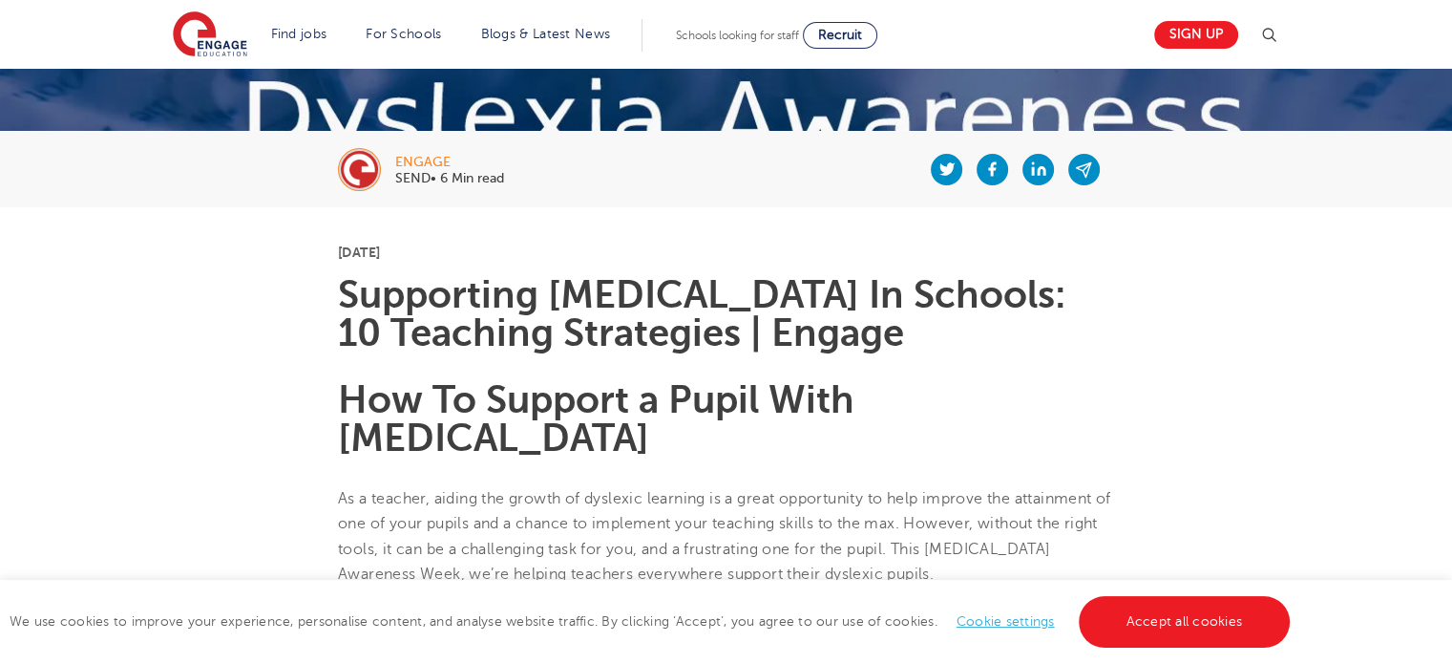
scroll to position [382, 0]
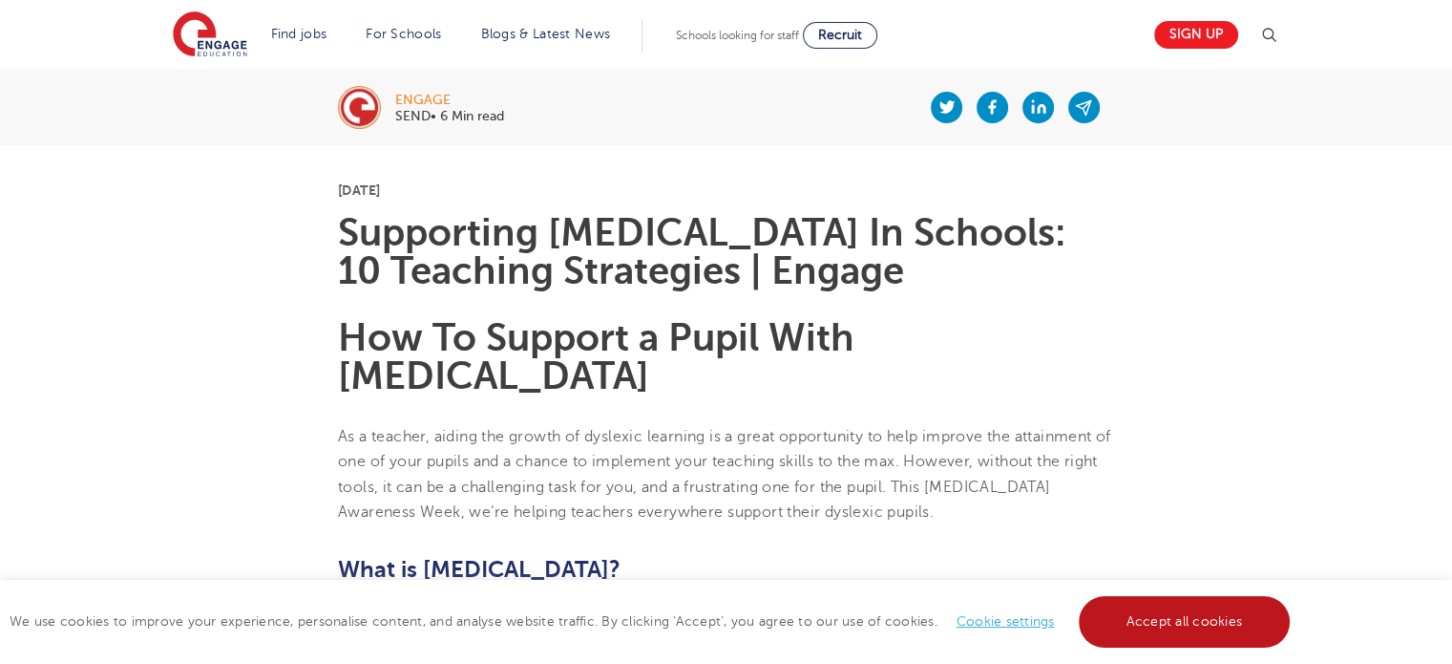
click at [1184, 624] on link "Accept all cookies" at bounding box center [1185, 622] width 212 height 52
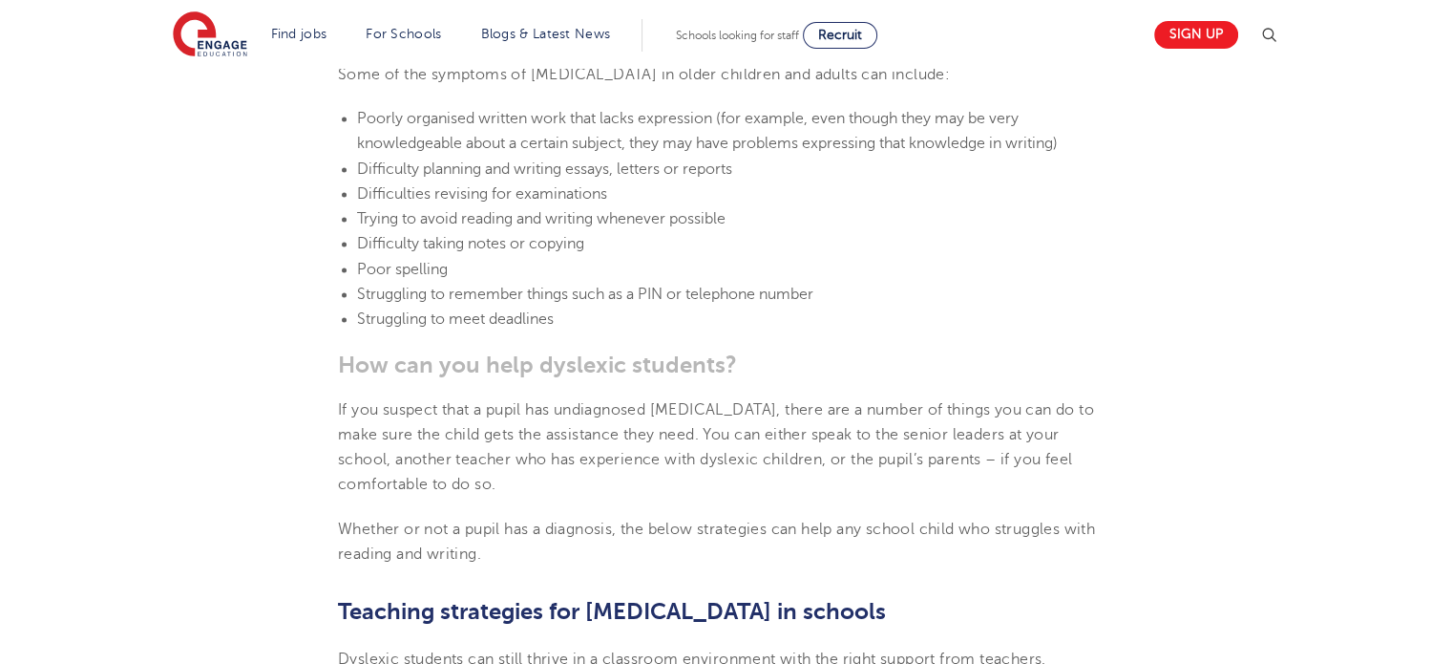
scroll to position [2673, 0]
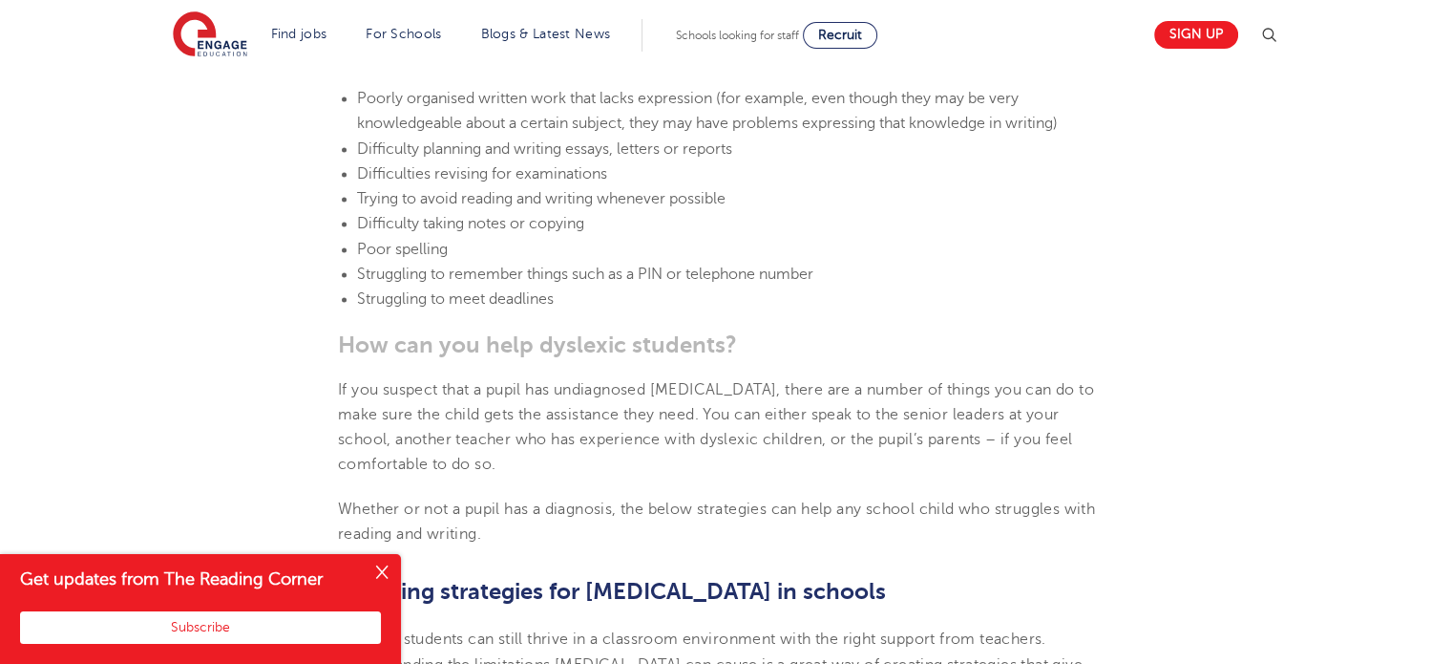
click at [387, 568] on button "Close" at bounding box center [382, 573] width 38 height 38
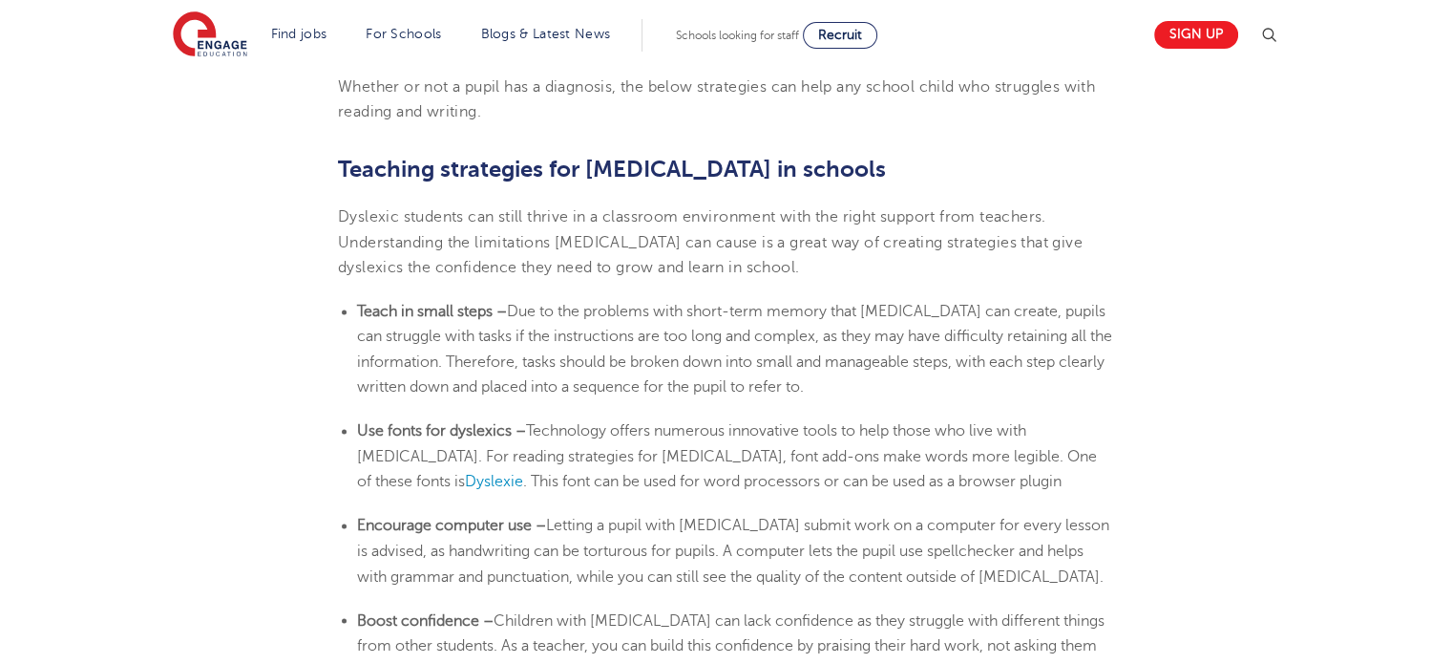
scroll to position [3151, 0]
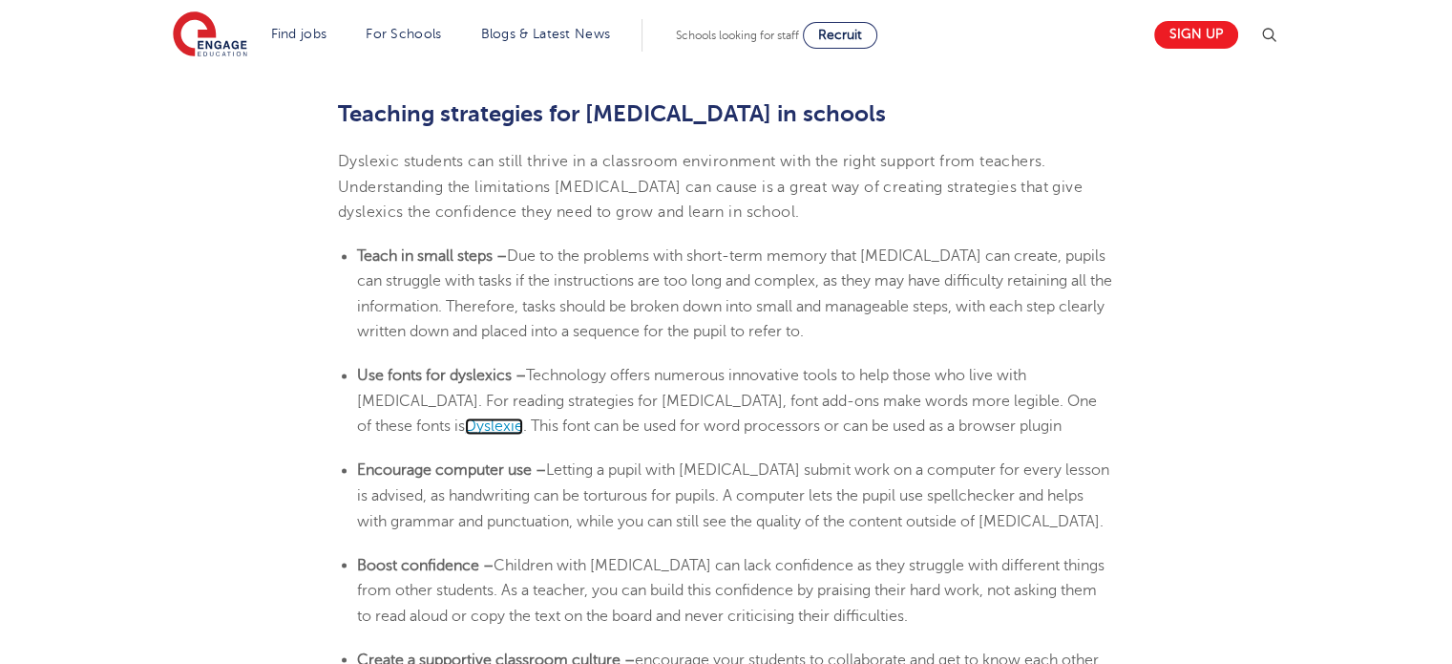
click at [523, 417] on span "Dyslexie" at bounding box center [494, 425] width 58 height 17
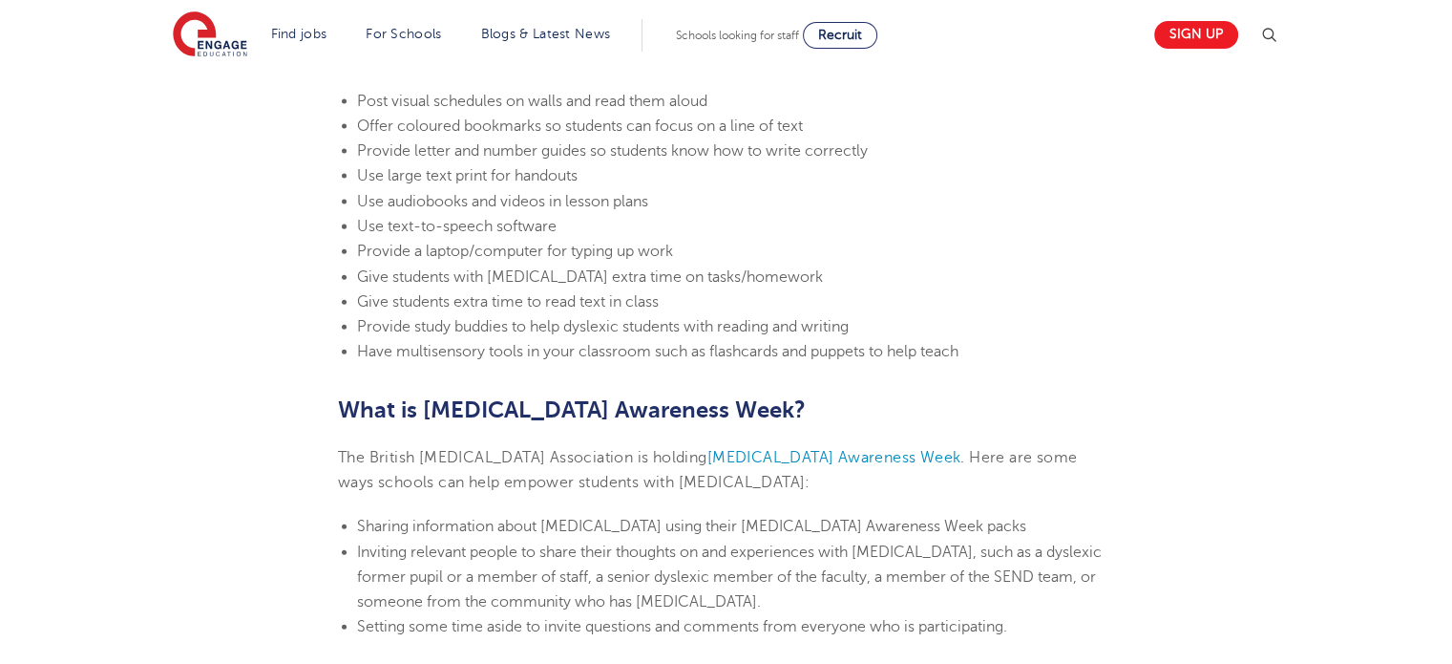
scroll to position [4488, 0]
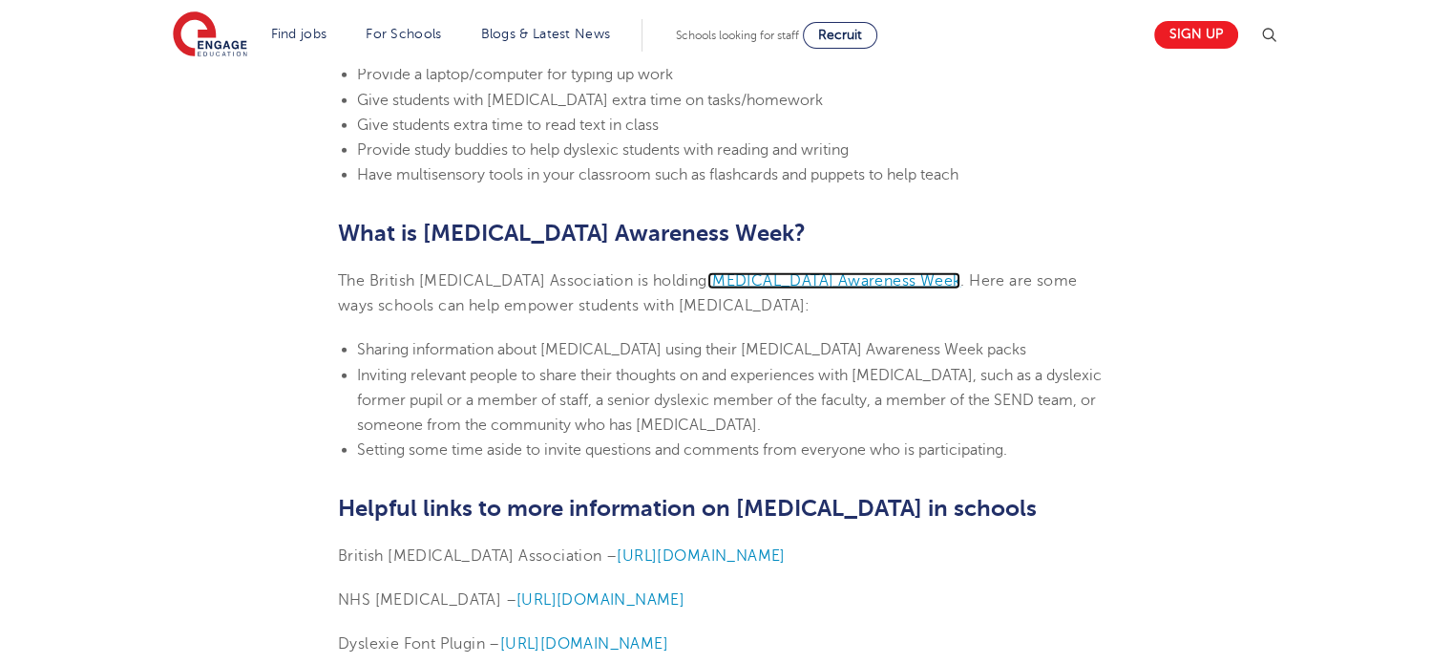
click at [708, 272] on span "[MEDICAL_DATA] Awareness Week" at bounding box center [835, 280] width 254 height 17
